Goal: Task Accomplishment & Management: Manage account settings

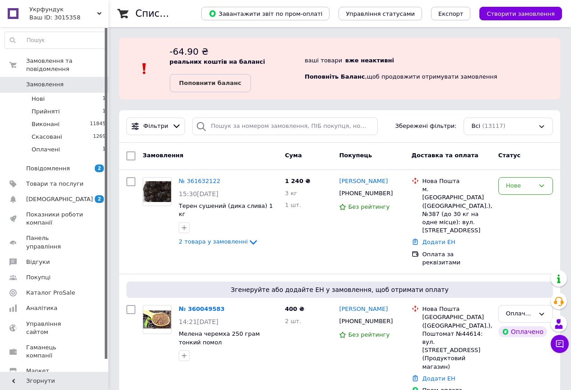
click at [100, 12] on icon at bounding box center [99, 13] width 5 height 5
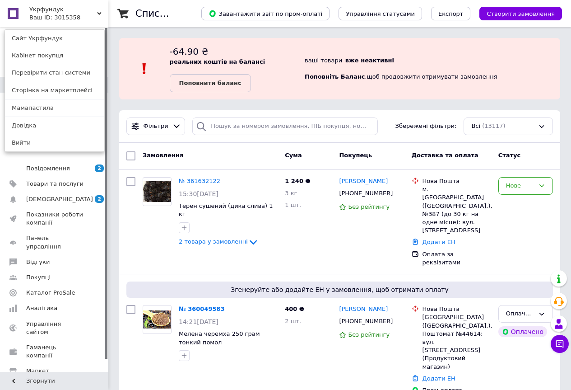
click at [94, 14] on div "Укрфундук Ваш ID: 3015358 Сайт Укрфундук Кабінет покупця Перевірити стан систем…" at bounding box center [54, 13] width 108 height 27
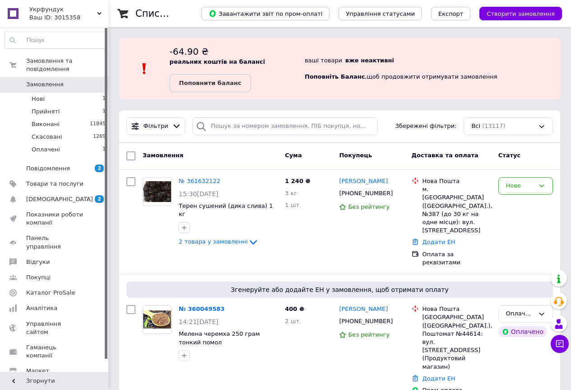
click at [100, 12] on icon at bounding box center [99, 13] width 5 height 5
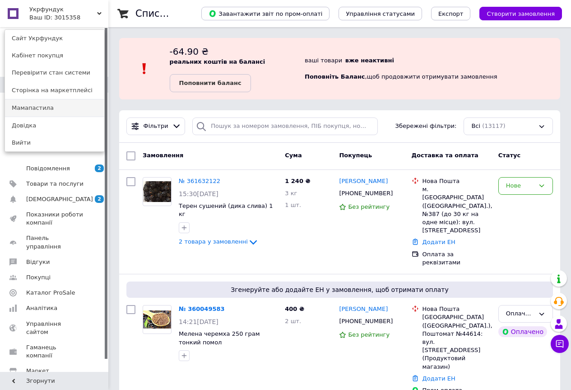
click at [54, 108] on link "Мамапастила" at bounding box center [54, 107] width 99 height 17
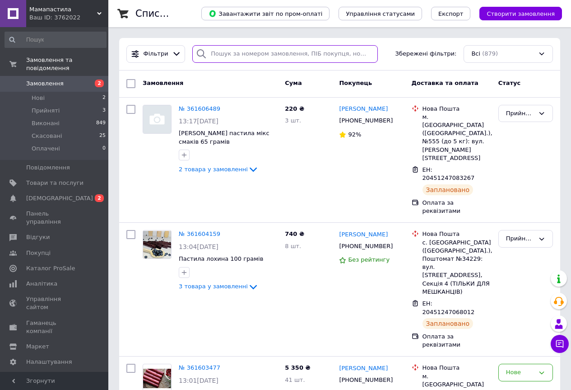
click at [288, 56] on input "search" at bounding box center [285, 54] width 186 height 18
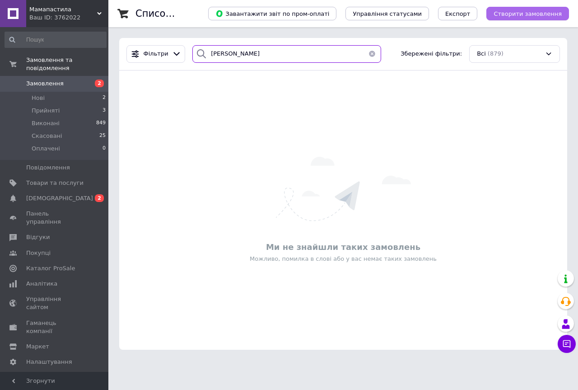
type input "[PERSON_NAME]"
click at [541, 18] on button "Створити замовлення" at bounding box center [527, 14] width 83 height 14
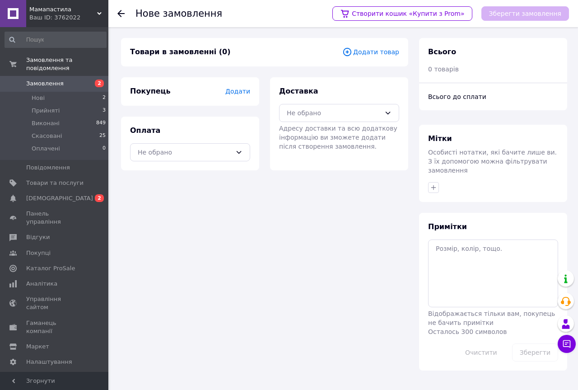
click at [378, 51] on span "Додати товар" at bounding box center [370, 52] width 57 height 10
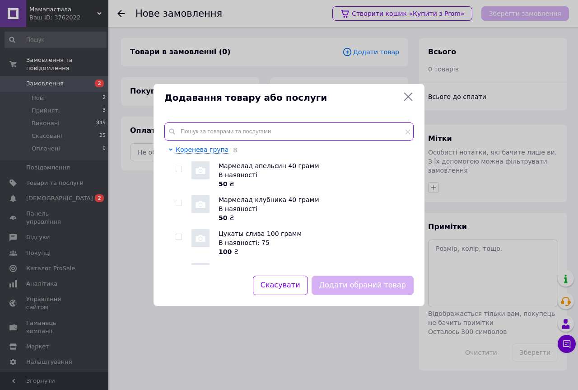
click at [286, 129] on input "text" at bounding box center [288, 131] width 249 height 18
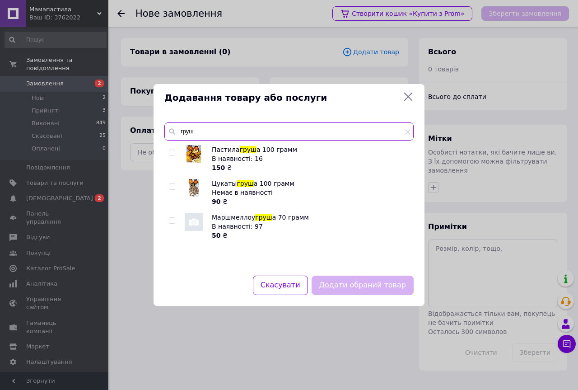
type input "груш"
click at [189, 149] on img at bounding box center [193, 154] width 14 height 18
checkbox input "true"
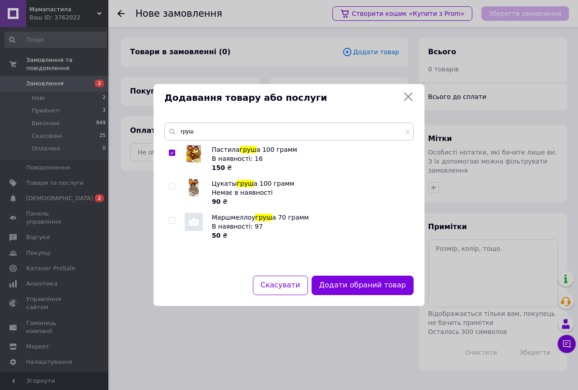
click at [195, 186] on img at bounding box center [194, 188] width 10 height 18
checkbox input "true"
click at [368, 288] on button "Додати обрані товари" at bounding box center [363, 284] width 99 height 19
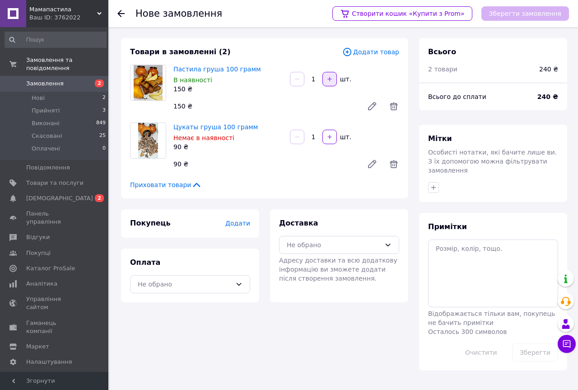
click at [327, 79] on icon "button" at bounding box center [329, 79] width 6 height 6
type input "2"
click at [246, 226] on span "Додати" at bounding box center [237, 222] width 25 height 7
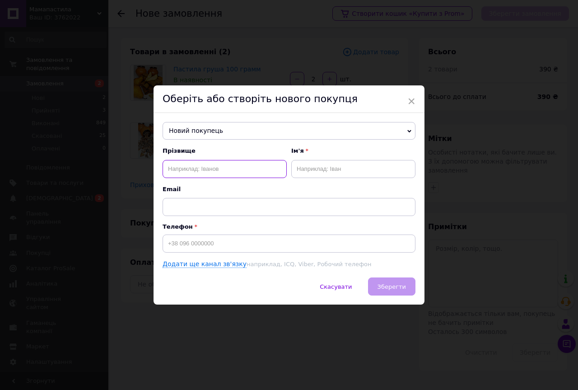
click at [249, 163] on input "text" at bounding box center [225, 169] width 124 height 18
type input "[PERSON_NAME]"
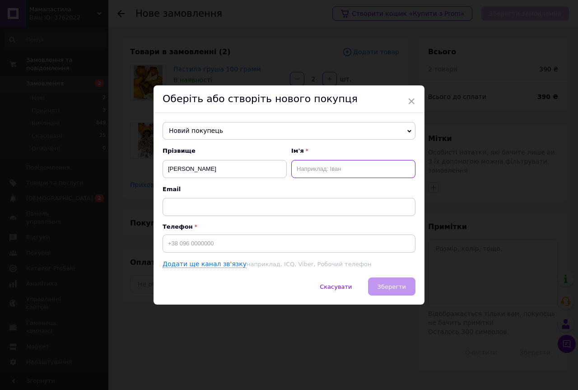
click at [384, 173] on input "text" at bounding box center [353, 169] width 124 height 18
type input "[PERSON_NAME]"
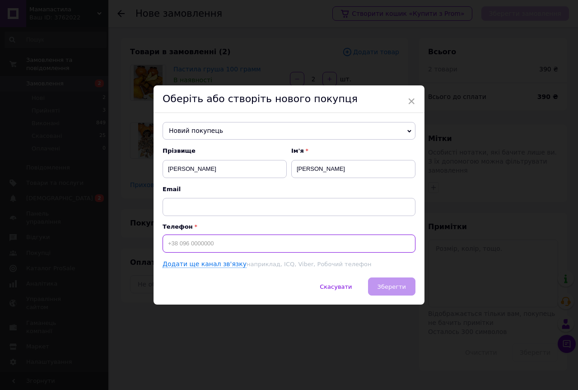
click at [213, 244] on input at bounding box center [289, 243] width 253 height 18
type input "[PHONE_NUMBER]"
click at [395, 288] on span "Зберегти" at bounding box center [391, 286] width 28 height 7
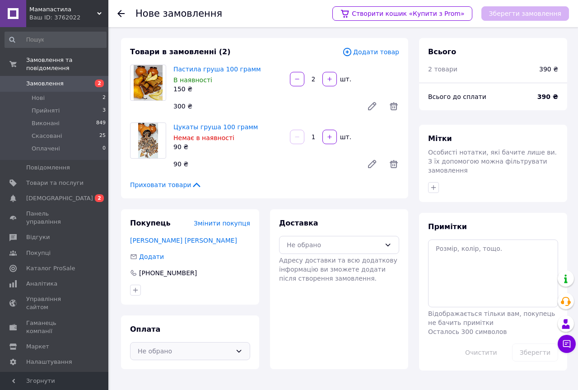
click at [240, 350] on icon at bounding box center [238, 350] width 7 height 7
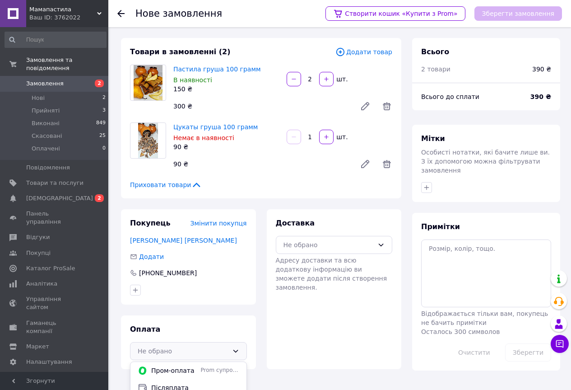
click at [321, 333] on div "Доставка Не обрано Адресу доставки та всю додаткову інформацію ви зможете додат…" at bounding box center [334, 289] width 135 height 160
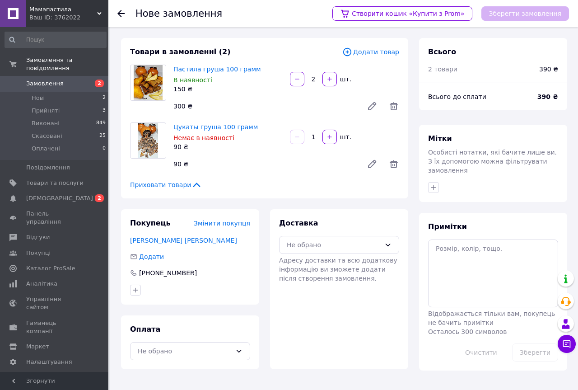
click at [205, 319] on div "Оплата Не обрано" at bounding box center [190, 342] width 138 height 54
click at [388, 244] on icon at bounding box center [387, 244] width 7 height 7
click at [322, 261] on span "Нова Пошта (платна)" at bounding box center [345, 264] width 91 height 9
click at [264, 205] on div "Товари в замовленні (2) Додати товар Пастила груша 100 грамм В наявності 150 ₴ …" at bounding box center [265, 204] width 298 height 332
click at [239, 350] on icon at bounding box center [238, 350] width 7 height 7
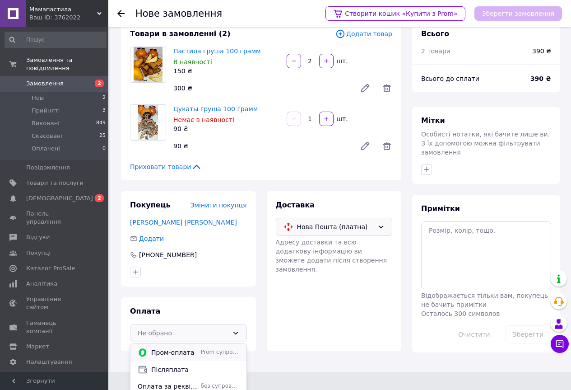
scroll to position [23, 0]
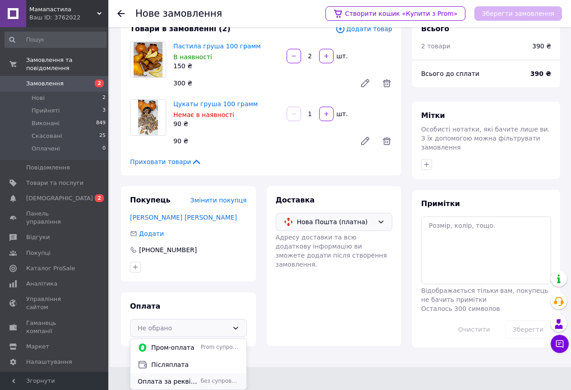
click at [184, 382] on span "Оплата за реквізитами" at bounding box center [168, 381] width 60 height 9
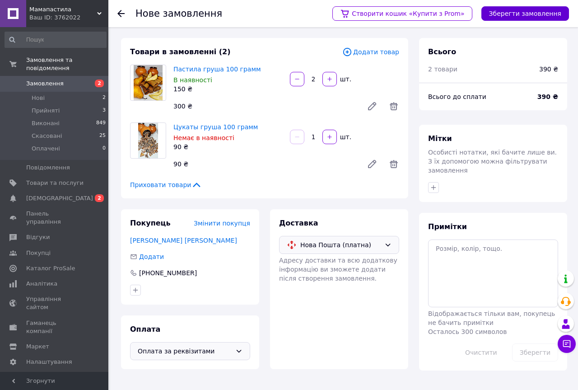
click at [522, 14] on button "Зберегти замовлення" at bounding box center [525, 13] width 88 height 14
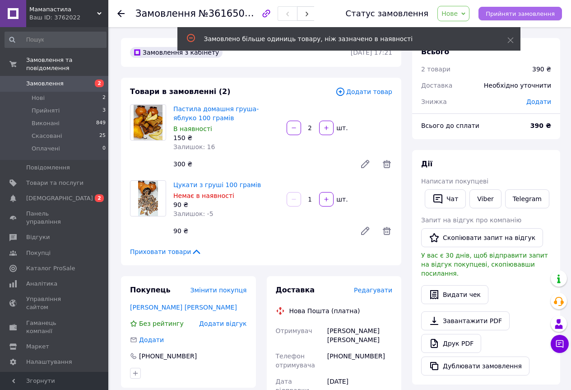
click at [523, 14] on span "Прийняти замовлення" at bounding box center [520, 13] width 69 height 7
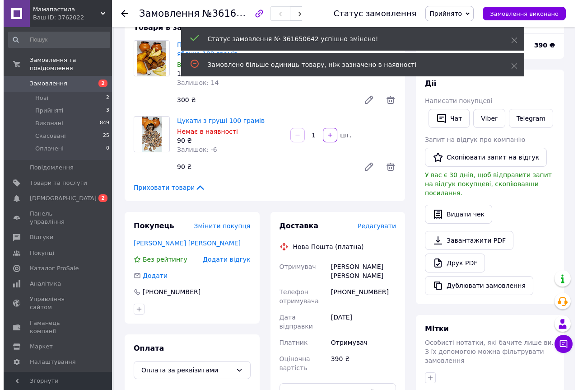
scroll to position [76, 0]
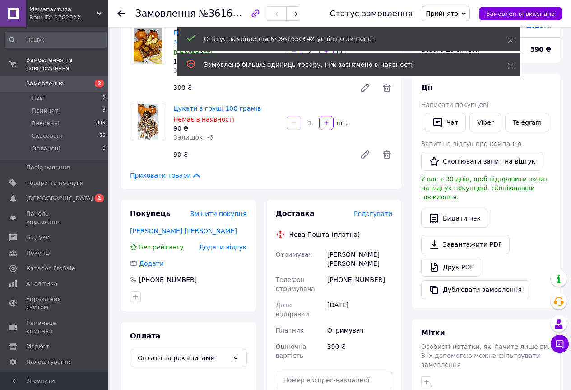
click at [380, 215] on span "Редагувати" at bounding box center [373, 213] width 38 height 7
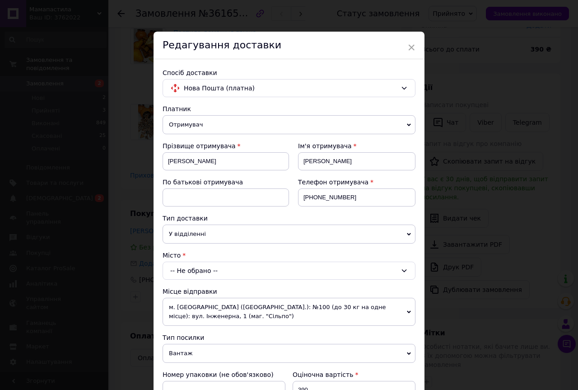
click at [205, 270] on div "-- Не обрано --" at bounding box center [289, 270] width 253 height 18
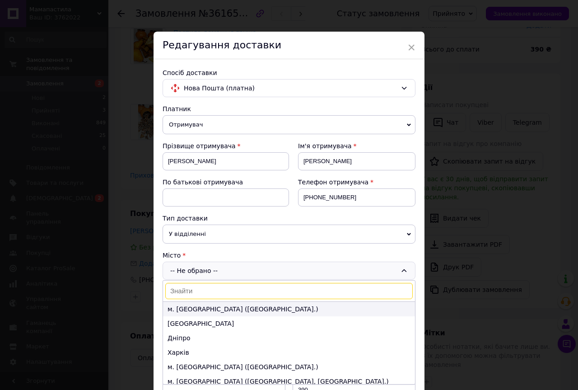
click at [192, 307] on li "м. [GEOGRAPHIC_DATA] ([GEOGRAPHIC_DATA].)" at bounding box center [289, 309] width 252 height 14
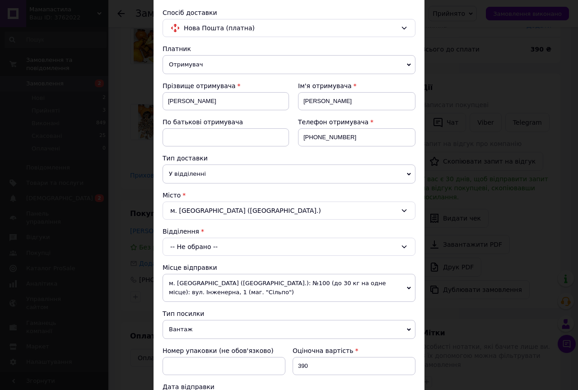
scroll to position [72, 0]
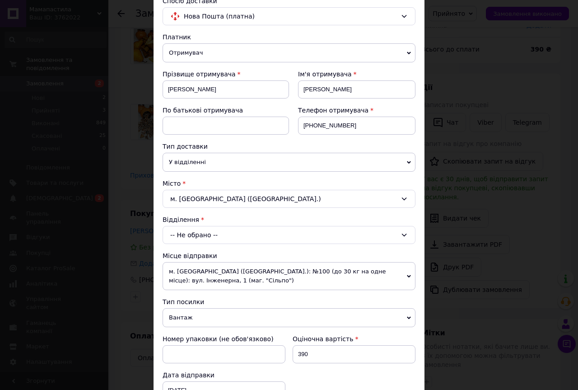
click at [237, 232] on div "-- Не обрано --" at bounding box center [289, 235] width 253 height 18
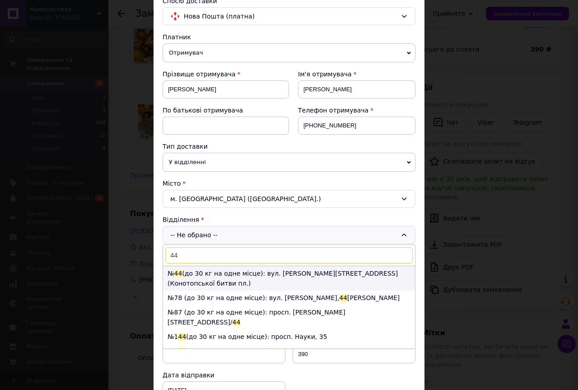
type input "44"
click at [224, 272] on li "№ 44 (до 30 кг на одне місце): вул. [PERSON_NAME][STREET_ADDRESS] (Конотопської…" at bounding box center [289, 278] width 252 height 24
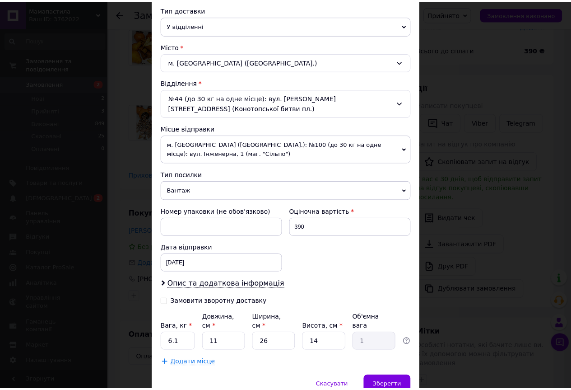
scroll to position [235, 0]
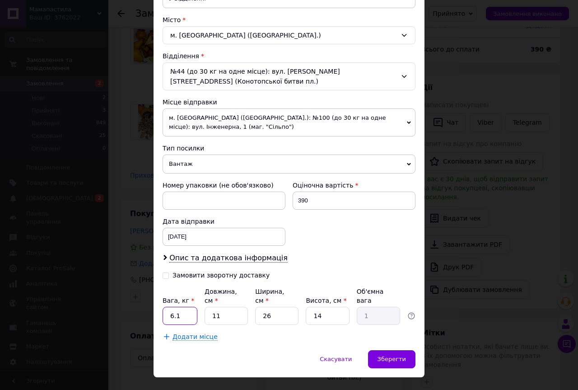
click at [174, 307] on input "6.1" at bounding box center [180, 316] width 35 height 18
type input "1"
click at [397, 355] on span "Зберегти" at bounding box center [391, 358] width 28 height 7
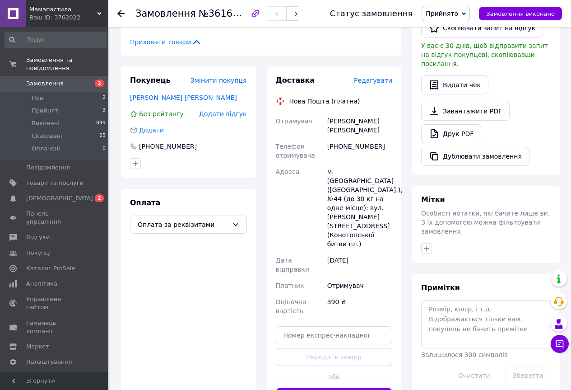
scroll to position [211, 0]
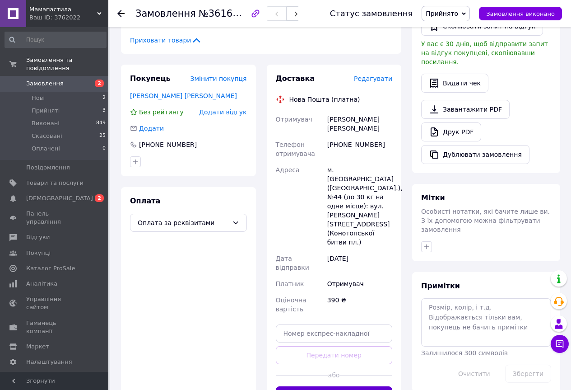
click at [325, 386] on button "Згенерувати ЕН" at bounding box center [334, 395] width 117 height 18
